Goal: Transaction & Acquisition: Subscribe to service/newsletter

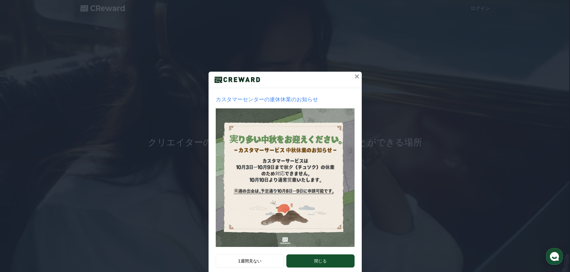
scroll to position [13, 0]
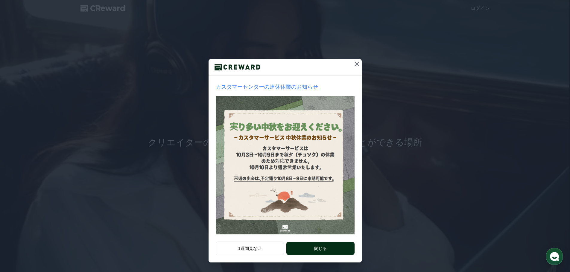
click at [320, 251] on button "閉じる" at bounding box center [320, 248] width 68 height 13
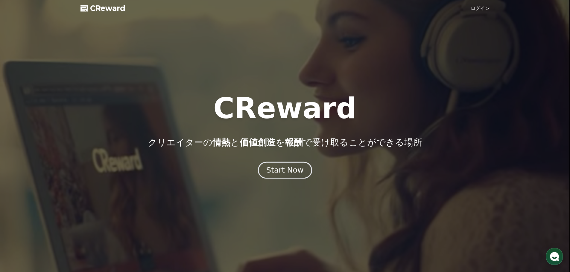
click at [298, 168] on div "Start Now" at bounding box center [284, 170] width 37 height 10
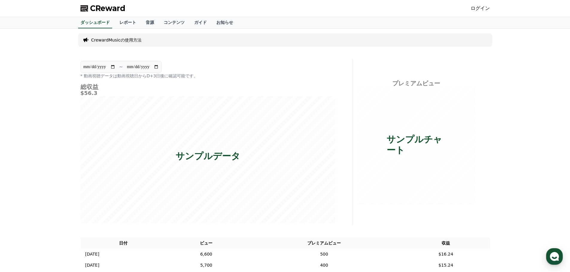
click at [474, 10] on div "CReward ログイン" at bounding box center [285, 8] width 419 height 17
click at [484, 11] on link "ログイン" at bounding box center [479, 8] width 19 height 7
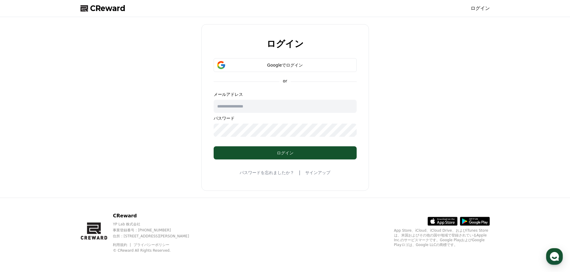
click at [271, 107] on input "text" at bounding box center [284, 106] width 143 height 13
type input "**********"
click at [311, 175] on link "サインアップ" at bounding box center [317, 173] width 25 height 6
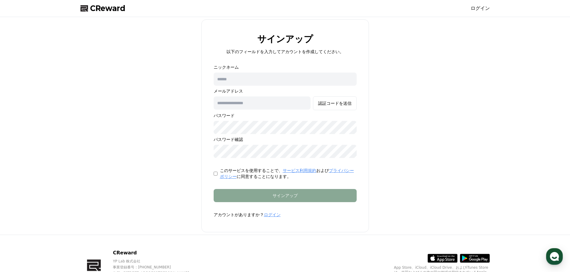
click at [246, 73] on input "text" at bounding box center [284, 79] width 143 height 13
click at [270, 76] on input "text" at bounding box center [284, 79] width 143 height 13
type input "********"
click at [274, 102] on input "text" at bounding box center [261, 103] width 97 height 13
type input "**********"
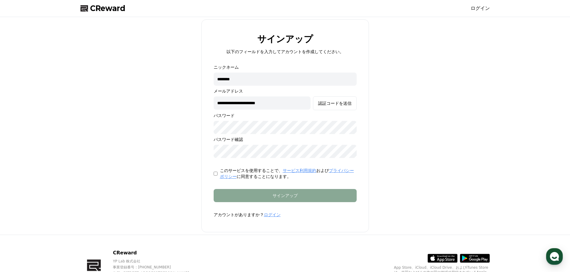
click at [221, 173] on p "このサービスを使用することで、 サービス利用規約 および プライバシーポリシー に同意することになります。" at bounding box center [288, 174] width 137 height 12
drag, startPoint x: 248, startPoint y: 180, endPoint x: 251, endPoint y: 172, distance: 9.0
click at [248, 180] on form "**********" at bounding box center [285, 141] width 162 height 154
click at [264, 135] on div "**********" at bounding box center [284, 111] width 143 height 94
click at [331, 103] on div "認証コードを送信" at bounding box center [334, 103] width 33 height 6
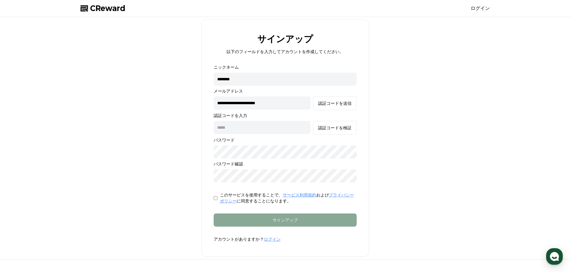
click at [238, 129] on input "text" at bounding box center [261, 127] width 97 height 13
paste input "******"
type input "******"
click at [410, 168] on div "**********" at bounding box center [285, 138] width 414 height 238
click at [345, 126] on div "認証コードを検証" at bounding box center [334, 128] width 33 height 6
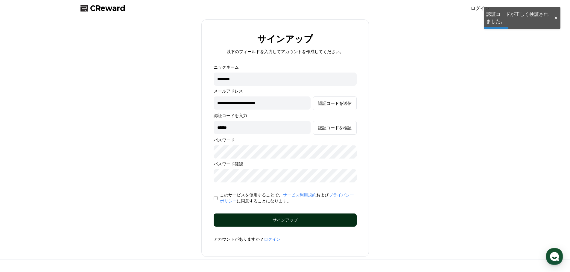
click at [325, 222] on div "サインアップ" at bounding box center [284, 220] width 119 height 6
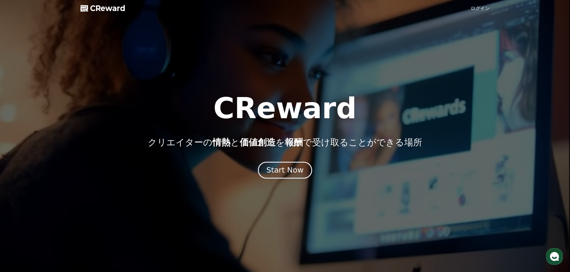
click at [292, 171] on div "Start Now" at bounding box center [284, 170] width 37 height 10
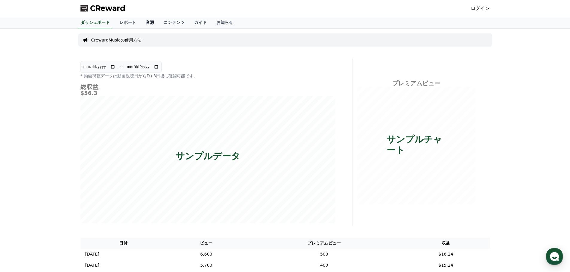
click at [141, 24] on link "音源" at bounding box center [150, 22] width 18 height 11
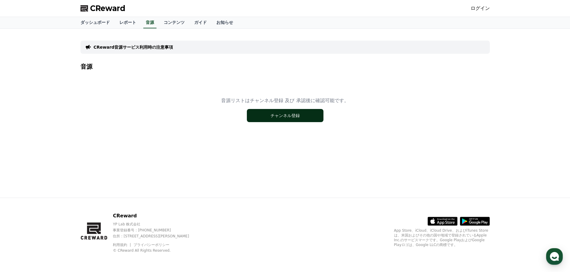
click at [273, 117] on button "チャンネル登録" at bounding box center [285, 115] width 77 height 13
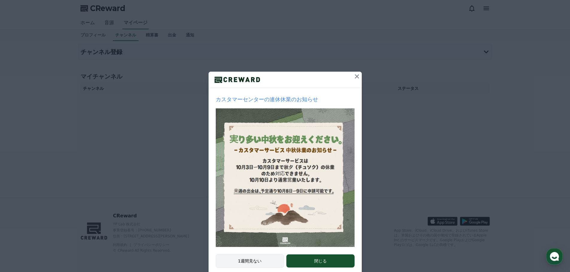
click at [254, 262] on button "1週間見ない" at bounding box center [250, 261] width 68 height 14
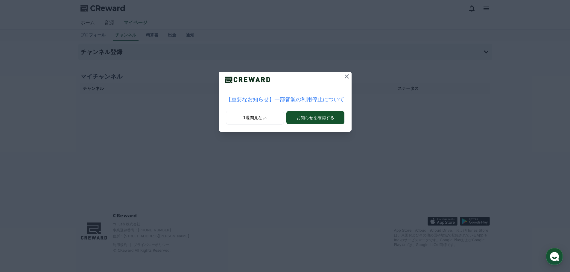
click at [343, 78] on icon at bounding box center [346, 76] width 7 height 7
click at [341, 74] on icon at bounding box center [343, 76] width 7 height 7
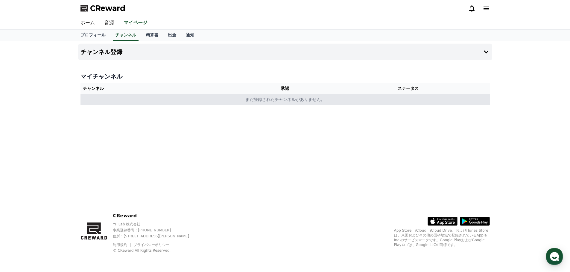
click at [391, 103] on td "まだ登録されたチャンネルがありません。" at bounding box center [284, 99] width 409 height 11
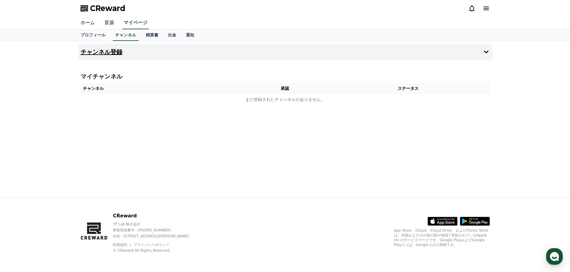
click at [97, 51] on h4 "チャンネル登録" at bounding box center [101, 52] width 42 height 7
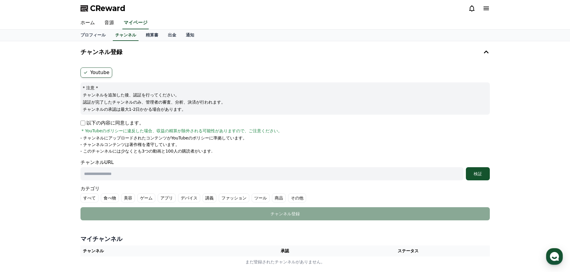
click at [92, 73] on label "Youtube" at bounding box center [96, 73] width 32 height 10
click at [97, 126] on p "以下の内容に同意します。" at bounding box center [111, 123] width 63 height 7
click at [97, 123] on p "以下の内容に同意します。" at bounding box center [111, 123] width 63 height 7
click at [80, 123] on div "Youtube * 注意 * チャンネルを追加した後、認証を行ってください。 認証が完了したチャンネルのみ、管理者の審査、分析、決済が行われます。 チャンネル…" at bounding box center [285, 144] width 414 height 158
click at [170, 172] on input "text" at bounding box center [271, 173] width 383 height 13
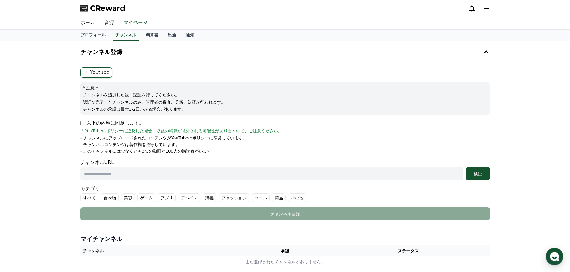
drag, startPoint x: 169, startPoint y: 171, endPoint x: 310, endPoint y: 146, distance: 142.6
click at [310, 146] on li "- チャンネルコンテンツは著作権を遵守しています。" at bounding box center [284, 145] width 409 height 6
click at [242, 174] on input "text" at bounding box center [271, 173] width 383 height 13
paste input "**********"
type input "**********"
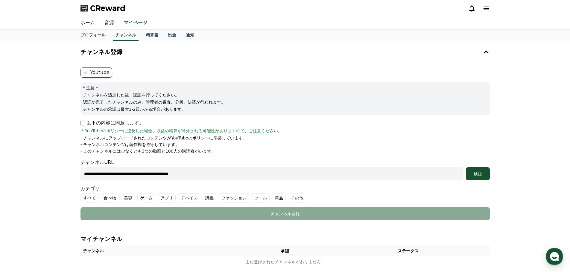
click at [255, 160] on div "**********" at bounding box center [284, 170] width 409 height 22
click at [475, 173] on div "検証" at bounding box center [477, 174] width 19 height 6
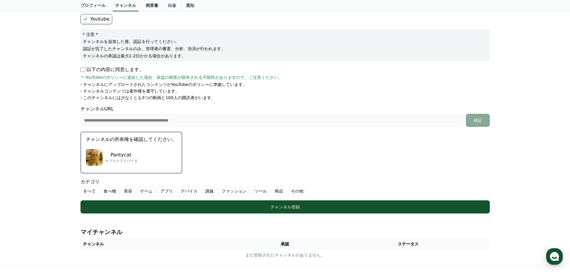
scroll to position [60, 0]
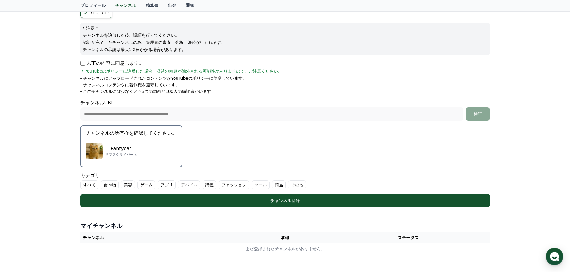
click at [124, 147] on p "Pantycat" at bounding box center [121, 148] width 32 height 7
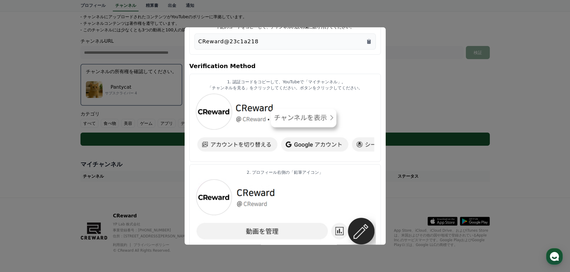
scroll to position [0, 0]
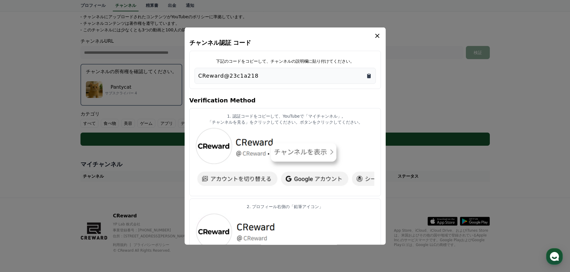
click at [370, 78] on icon "Copy to clipboard" at bounding box center [369, 76] width 6 height 6
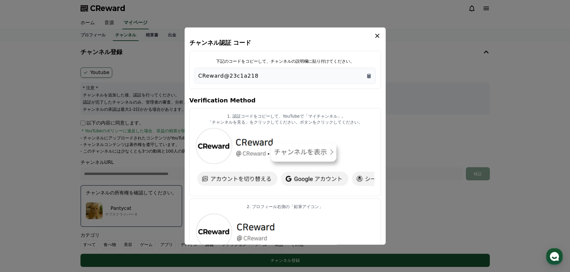
click at [378, 37] on icon "modal" at bounding box center [377, 35] width 4 height 4
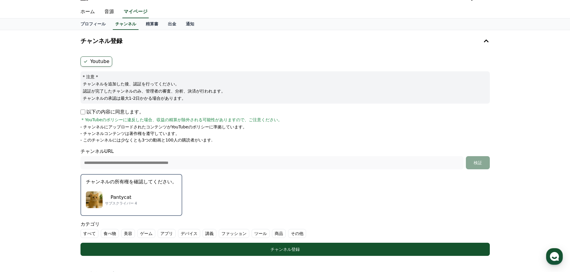
scroll to position [60, 0]
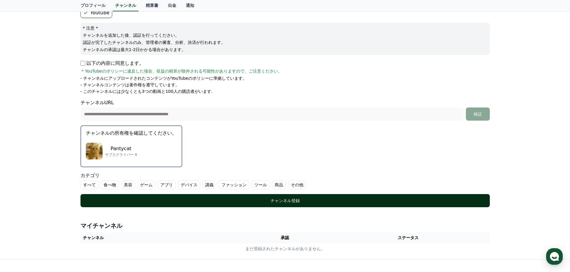
click at [284, 201] on div "チャンネル登録" at bounding box center [284, 201] width 385 height 6
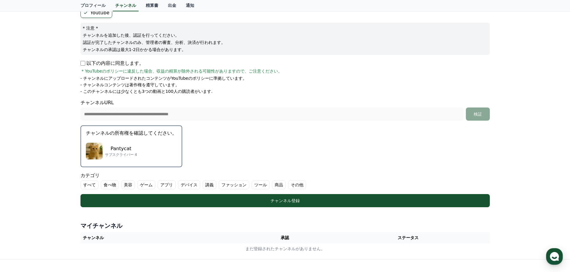
click at [89, 187] on label "すべて" at bounding box center [89, 185] width 18 height 9
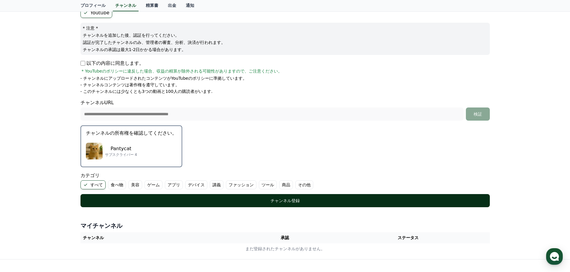
click at [126, 204] on button "チャンネル登録" at bounding box center [284, 200] width 409 height 13
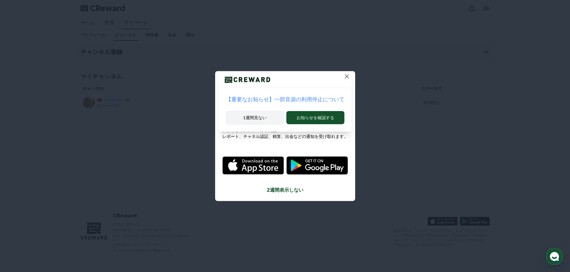
click at [278, 119] on button "1週間見ない" at bounding box center [255, 118] width 58 height 14
click at [269, 117] on button "1週間見ない" at bounding box center [256, 118] width 56 height 14
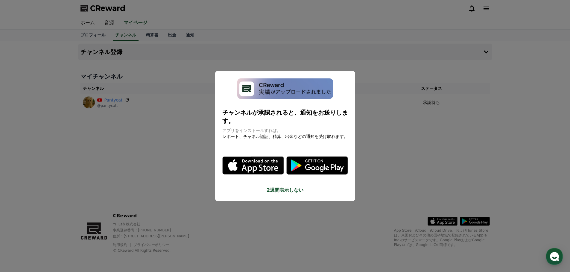
click at [391, 118] on button "close modal" at bounding box center [285, 136] width 570 height 272
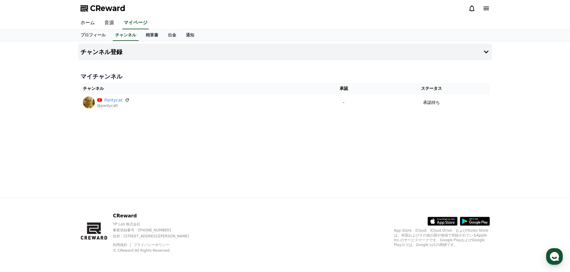
drag, startPoint x: 189, startPoint y: 138, endPoint x: 162, endPoint y: 81, distance: 62.3
click at [190, 137] on div "チャンネル登録 マイチャンネル チャンネル 承認 ステータス Pantycat @pantycatt - 承認待ち" at bounding box center [285, 119] width 419 height 157
click at [108, 23] on link "音源" at bounding box center [109, 23] width 19 height 13
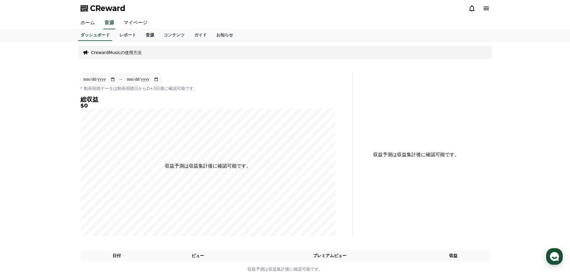
click at [141, 36] on link "音源" at bounding box center [150, 35] width 18 height 11
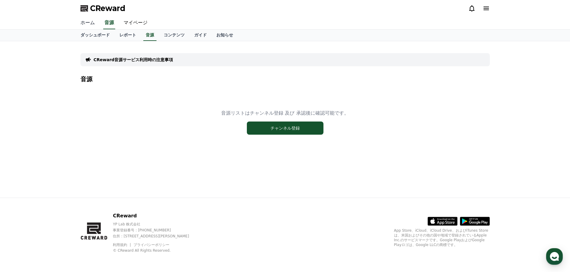
click at [89, 22] on link "ホーム" at bounding box center [88, 23] width 24 height 13
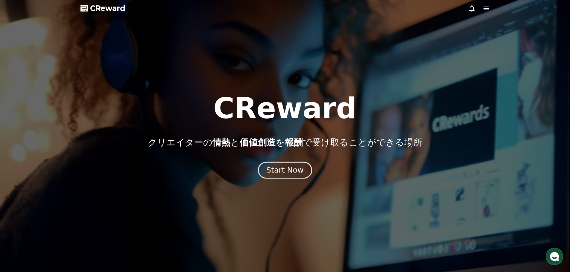
click at [287, 171] on div "Start Now" at bounding box center [284, 170] width 37 height 10
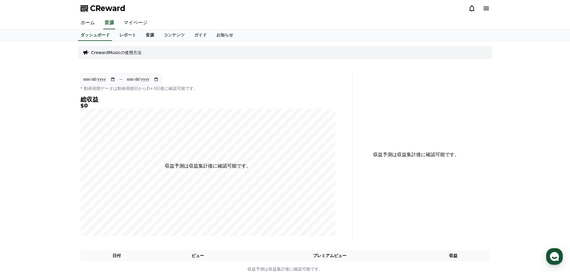
click at [141, 33] on link "音源" at bounding box center [150, 35] width 18 height 11
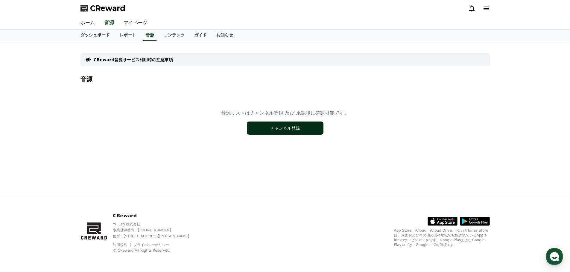
click at [269, 123] on button "チャンネル登録" at bounding box center [285, 128] width 77 height 13
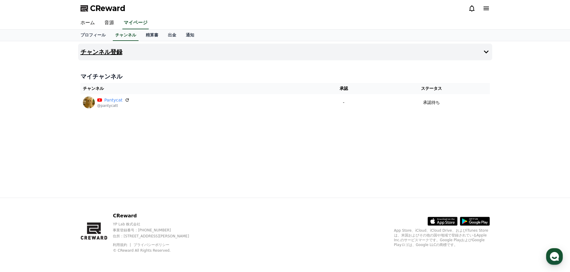
drag, startPoint x: 107, startPoint y: 48, endPoint x: 111, endPoint y: 48, distance: 3.6
click at [107, 48] on button "チャンネル登録" at bounding box center [285, 52] width 414 height 17
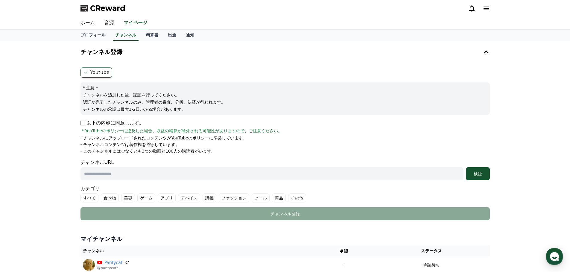
click at [101, 126] on p "以下の内容に同意します。" at bounding box center [111, 123] width 63 height 7
drag, startPoint x: 96, startPoint y: 122, endPoint x: 86, endPoint y: 125, distance: 10.5
click at [94, 122] on p "以下の内容に同意します。" at bounding box center [111, 123] width 63 height 7
click at [190, 172] on input "text" at bounding box center [271, 173] width 383 height 13
paste input "**********"
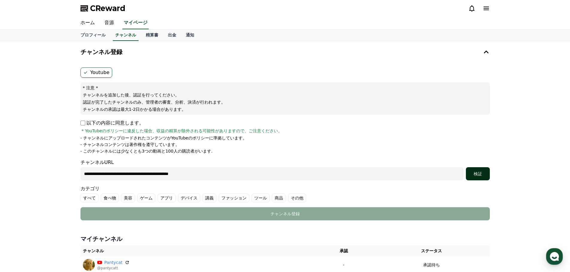
type input "**********"
click at [479, 175] on div "検証" at bounding box center [477, 174] width 19 height 6
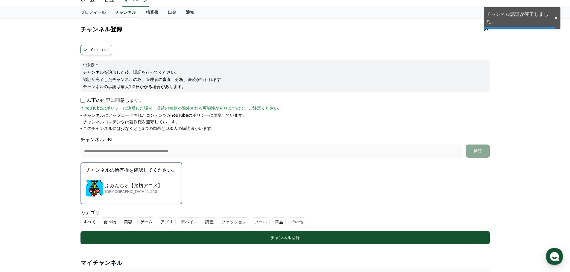
scroll to position [30, 0]
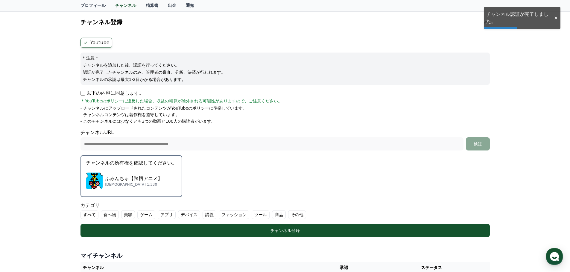
click at [106, 183] on p "サブスクライバー 1,330" at bounding box center [133, 184] width 57 height 5
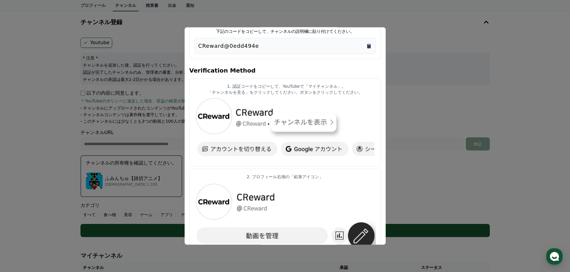
click at [369, 45] on icon "Copy to clipboard" at bounding box center [369, 46] width 4 height 4
click at [434, 51] on button "close modal" at bounding box center [285, 136] width 570 height 272
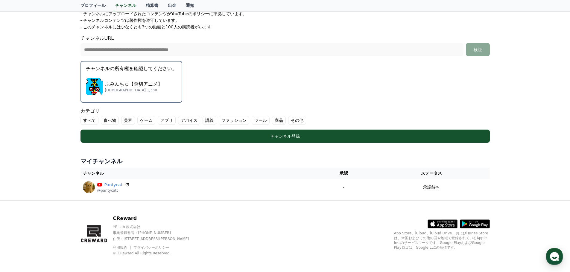
scroll to position [127, 0]
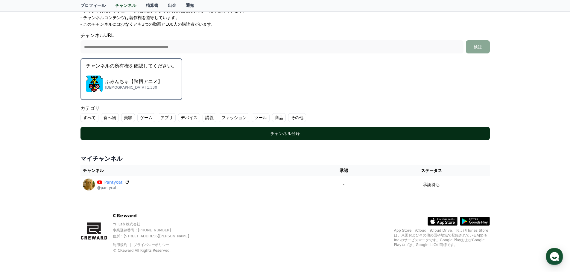
click at [299, 137] on button "チャンネル登録" at bounding box center [284, 133] width 409 height 13
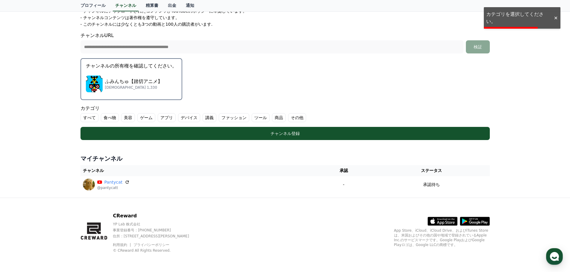
click at [86, 117] on label "すべて" at bounding box center [89, 117] width 18 height 9
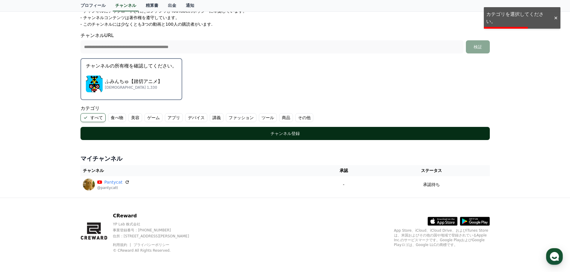
click at [148, 138] on button "チャンネル登録" at bounding box center [284, 133] width 409 height 13
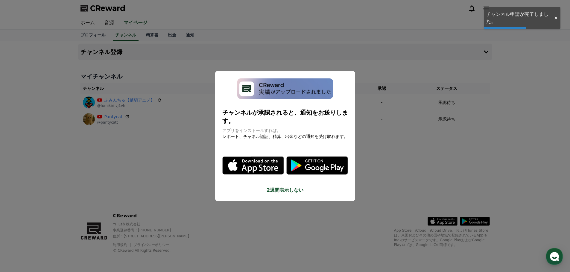
click at [443, 124] on button "close modal" at bounding box center [285, 136] width 570 height 272
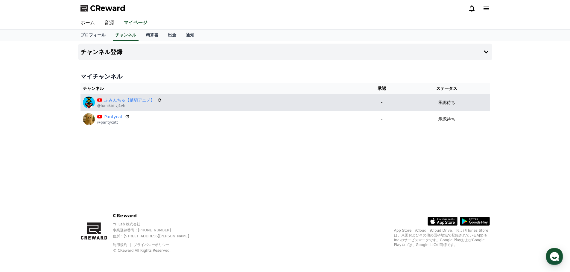
click at [130, 100] on link "ふみんちゅ【踏切アニメ】" at bounding box center [129, 100] width 50 height 6
click at [124, 98] on link "ふみんちゅ【踏切アニメ】" at bounding box center [129, 100] width 50 height 6
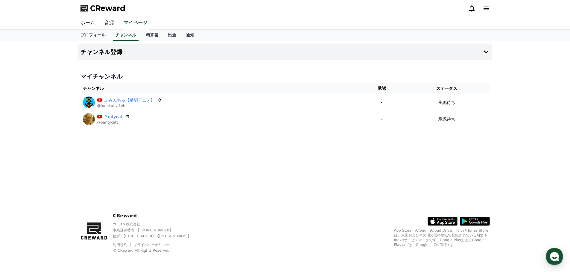
click at [100, 21] on link "音源" at bounding box center [109, 23] width 19 height 13
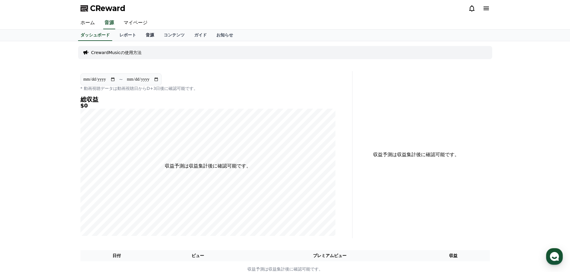
click at [141, 36] on link "音源" at bounding box center [150, 35] width 18 height 11
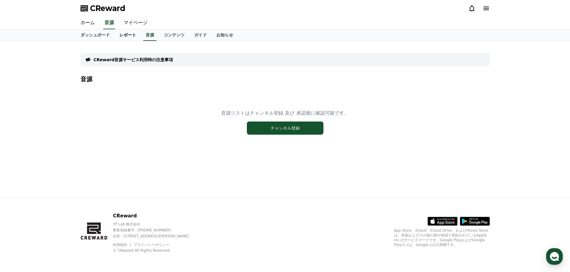
click at [114, 33] on link "レポート" at bounding box center [127, 35] width 26 height 11
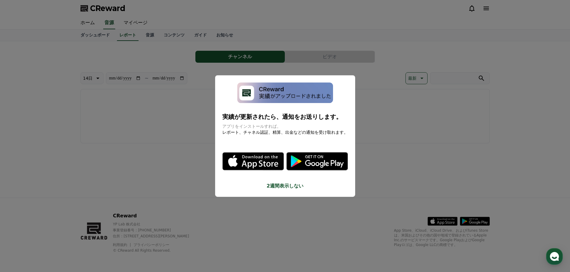
click at [173, 127] on button "close modal" at bounding box center [285, 136] width 570 height 272
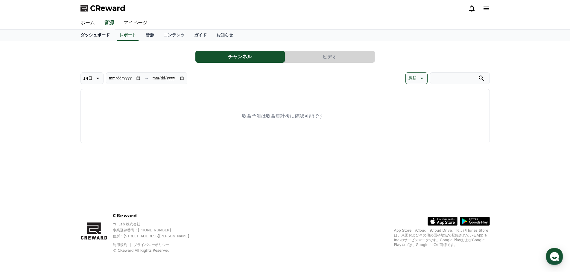
click at [95, 34] on link "ダッシュボード" at bounding box center [95, 35] width 39 height 11
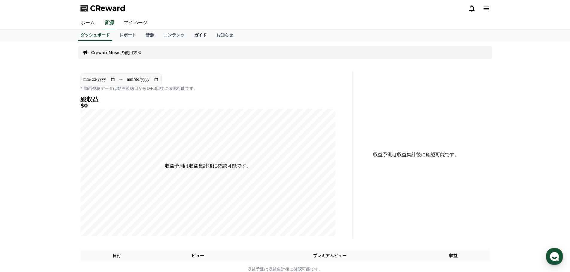
click at [189, 36] on link "ガイド" at bounding box center [200, 35] width 22 height 11
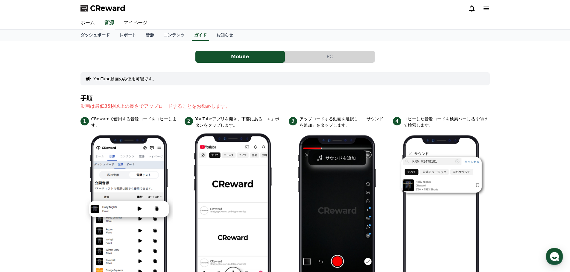
click at [332, 54] on button "PC" at bounding box center [329, 57] width 89 height 12
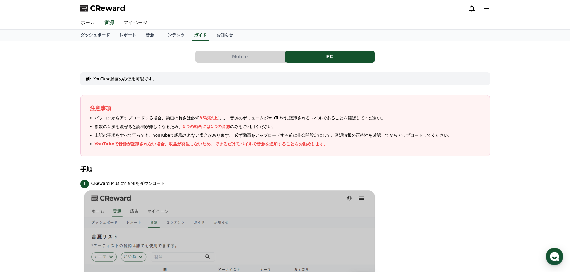
click at [94, 5] on span "CReward" at bounding box center [107, 9] width 35 height 10
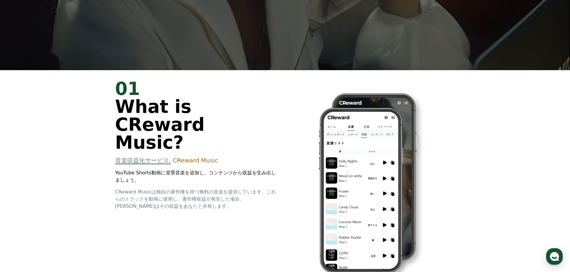
scroll to position [209, 0]
